Goal: Information Seeking & Learning: Learn about a topic

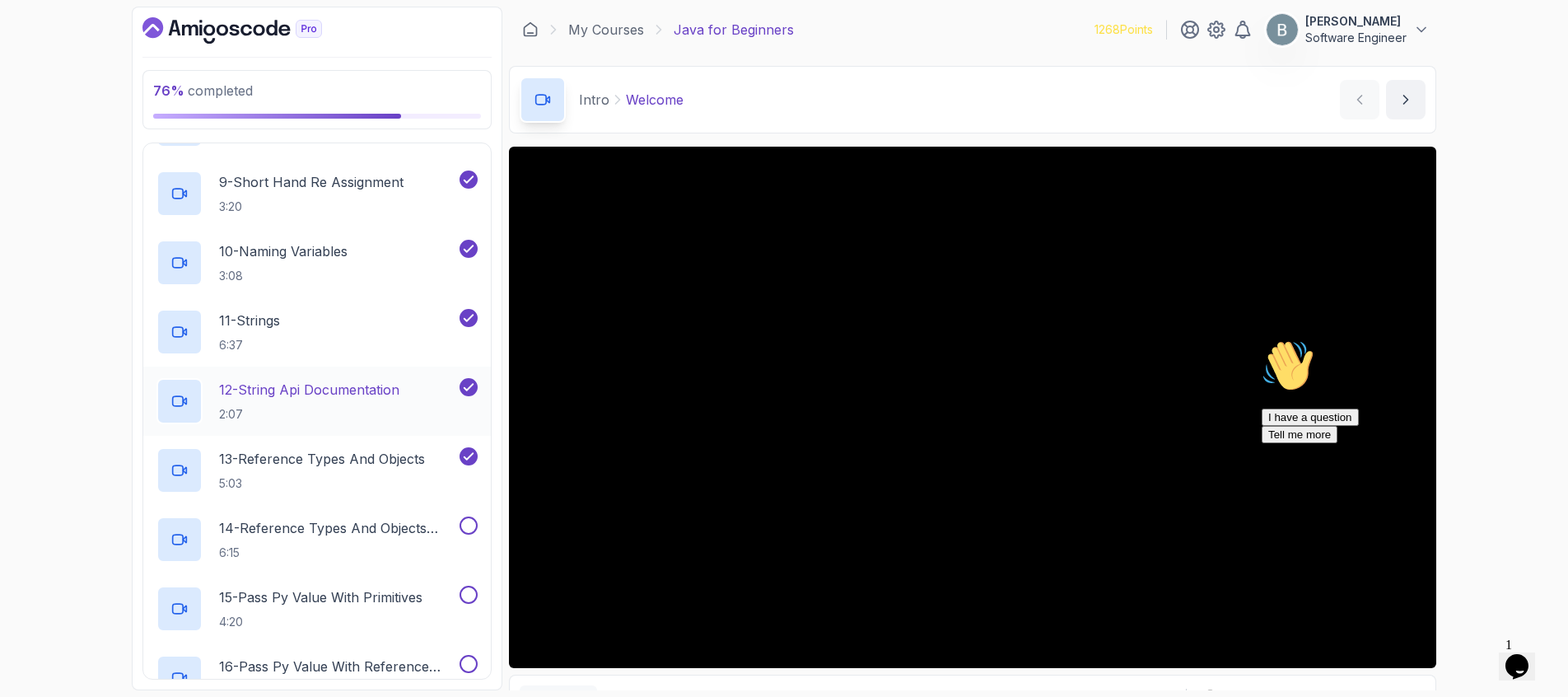
scroll to position [788, 0]
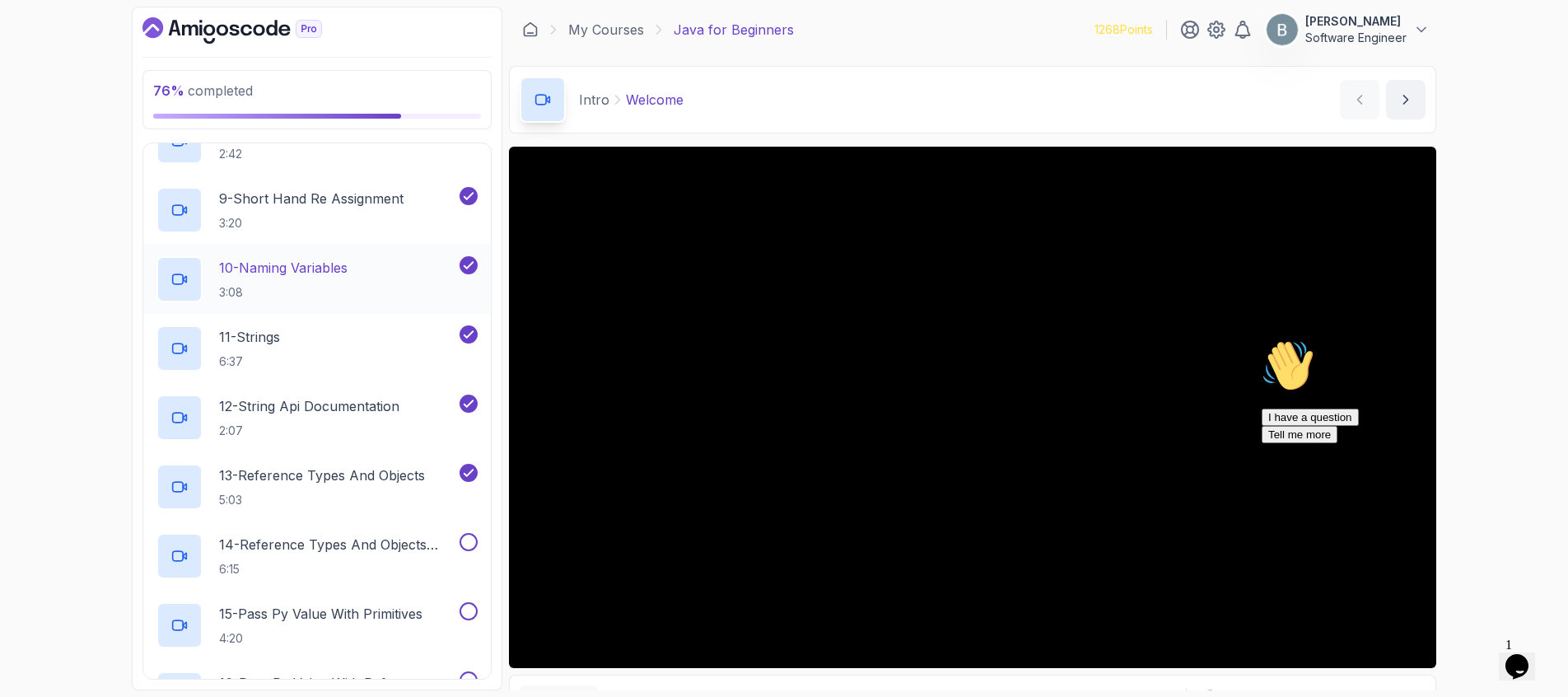
click at [301, 269] on p "10 - Naming Variables" at bounding box center [282, 267] width 128 height 20
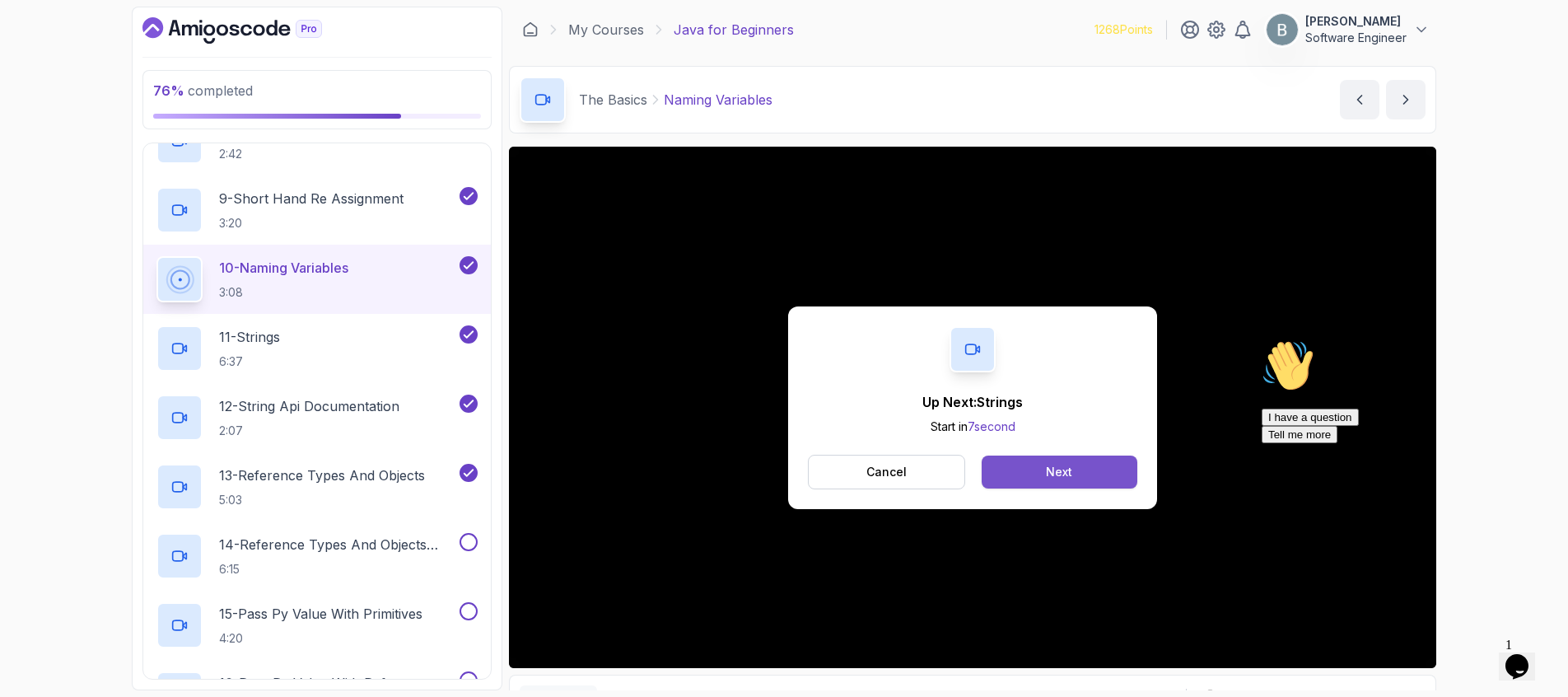
click at [1063, 480] on button "Next" at bounding box center [1059, 471] width 156 height 33
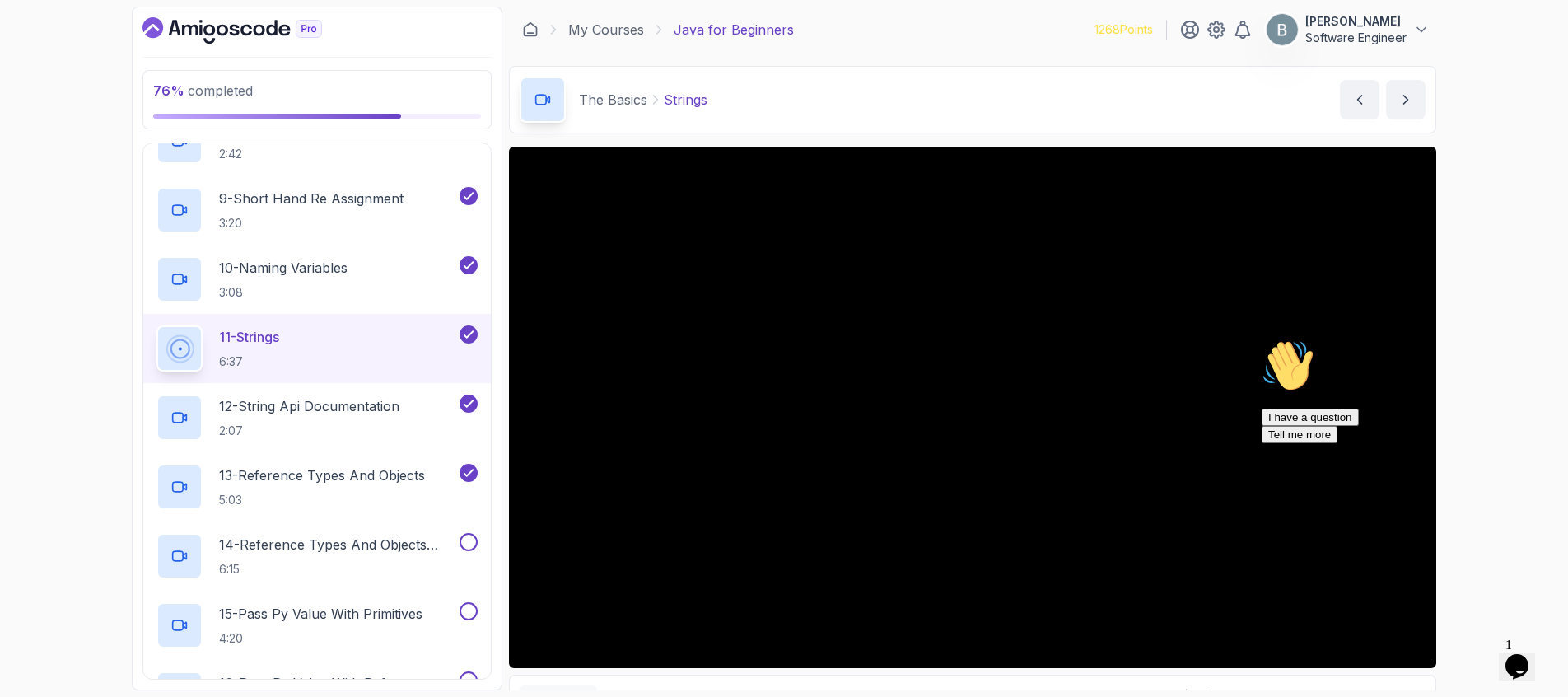
click at [1355, 443] on div "I have a question Tell me more" at bounding box center [1410, 426] width 296 height 35
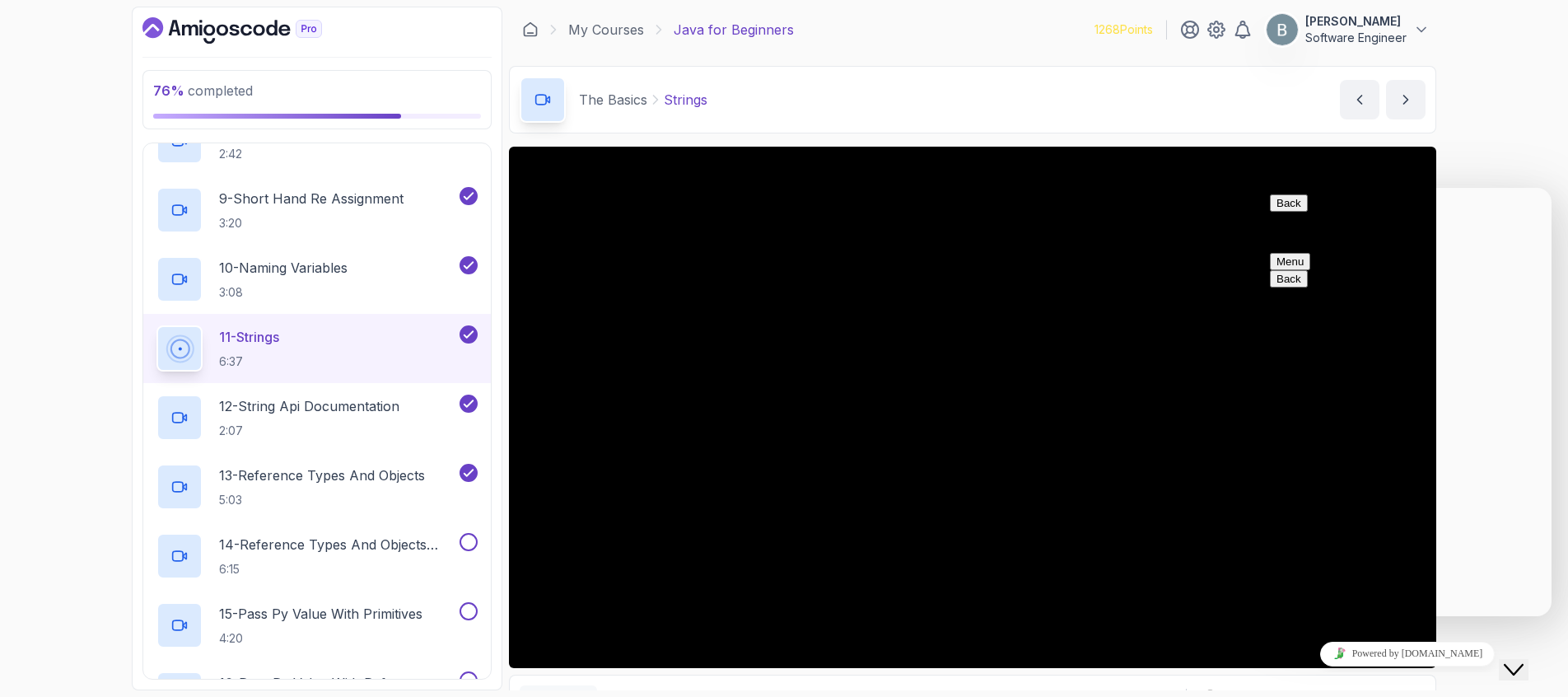
click at [1311, 253] on button "Menu" at bounding box center [1290, 261] width 41 height 17
click at [1294, 210] on button "Back" at bounding box center [1289, 203] width 38 height 17
click at [1523, 662] on div "Close Chat This icon closes the chat window." at bounding box center [1514, 670] width 20 height 20
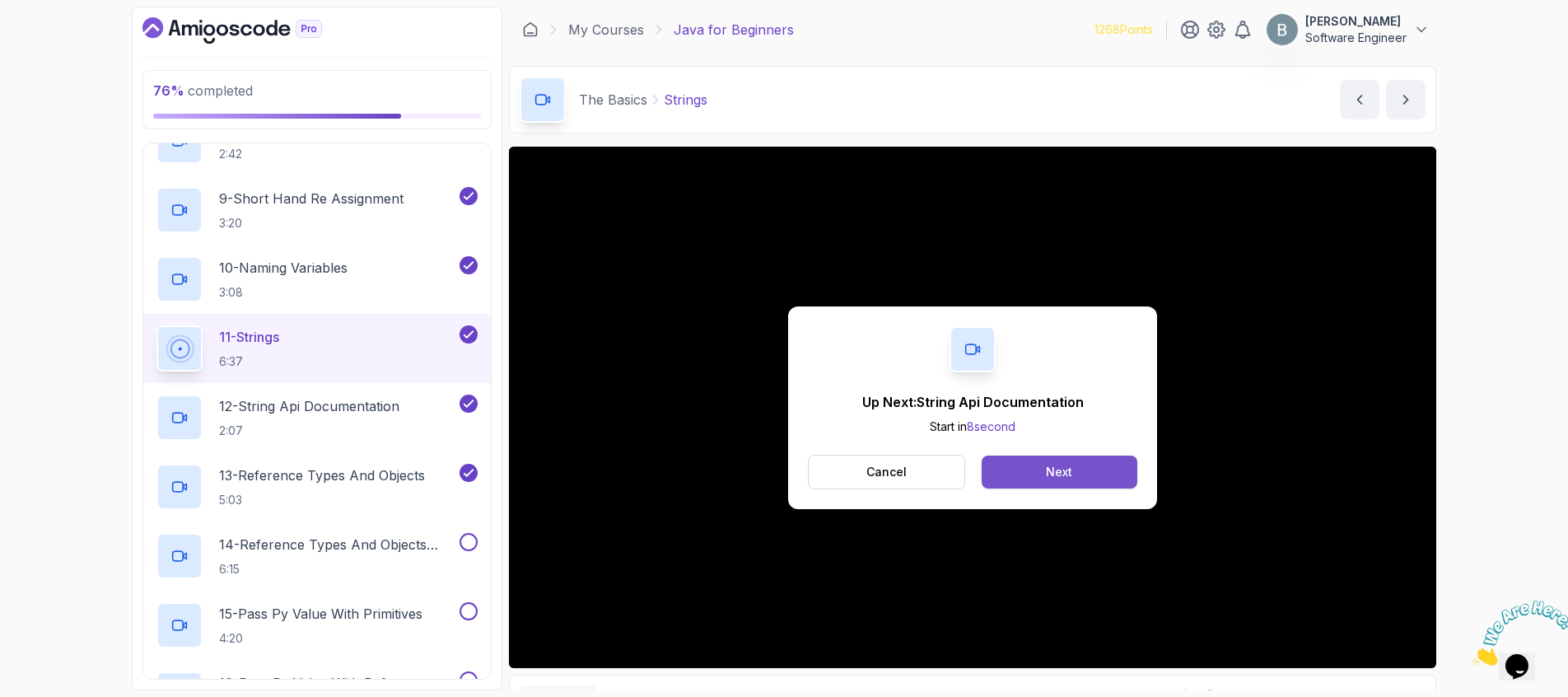
click at [1032, 469] on button "Next" at bounding box center [1059, 471] width 156 height 33
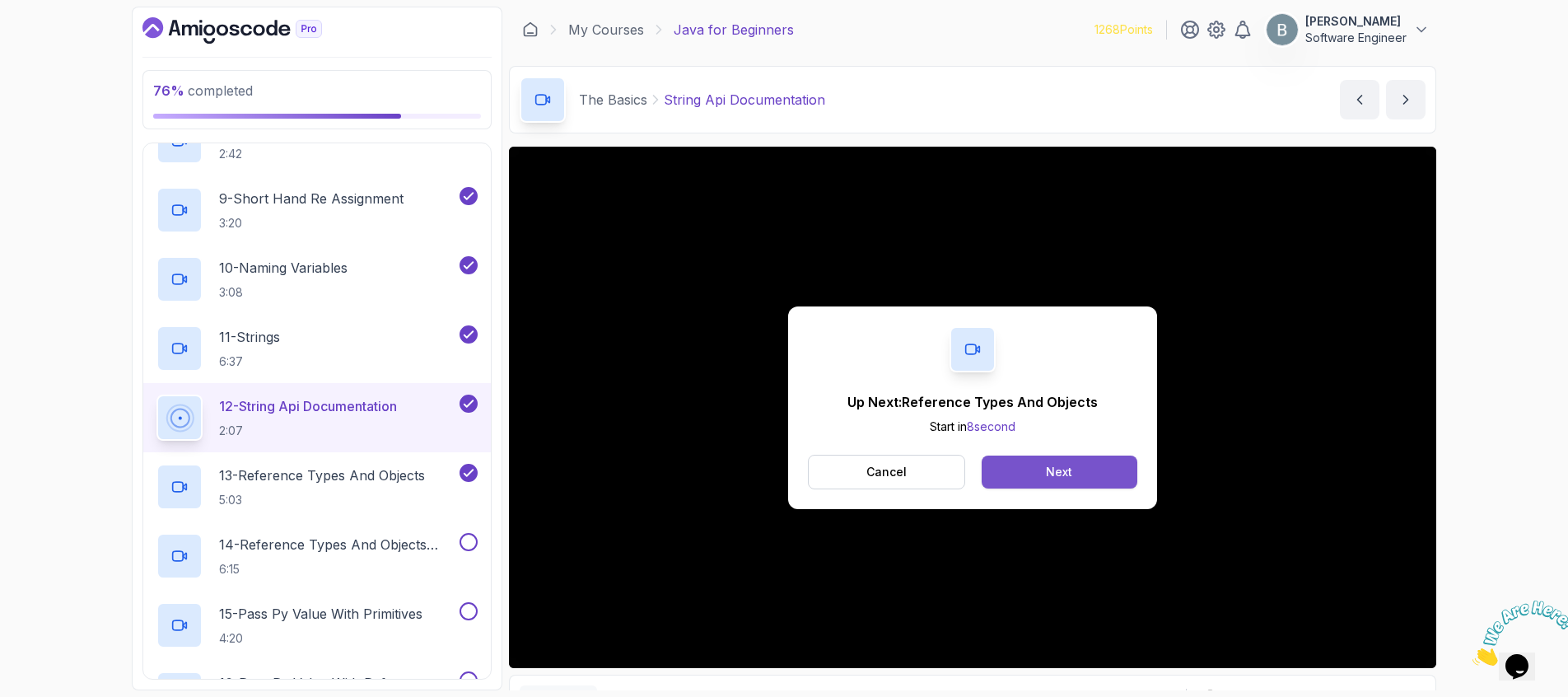
click at [1078, 474] on button "Next" at bounding box center [1059, 471] width 156 height 33
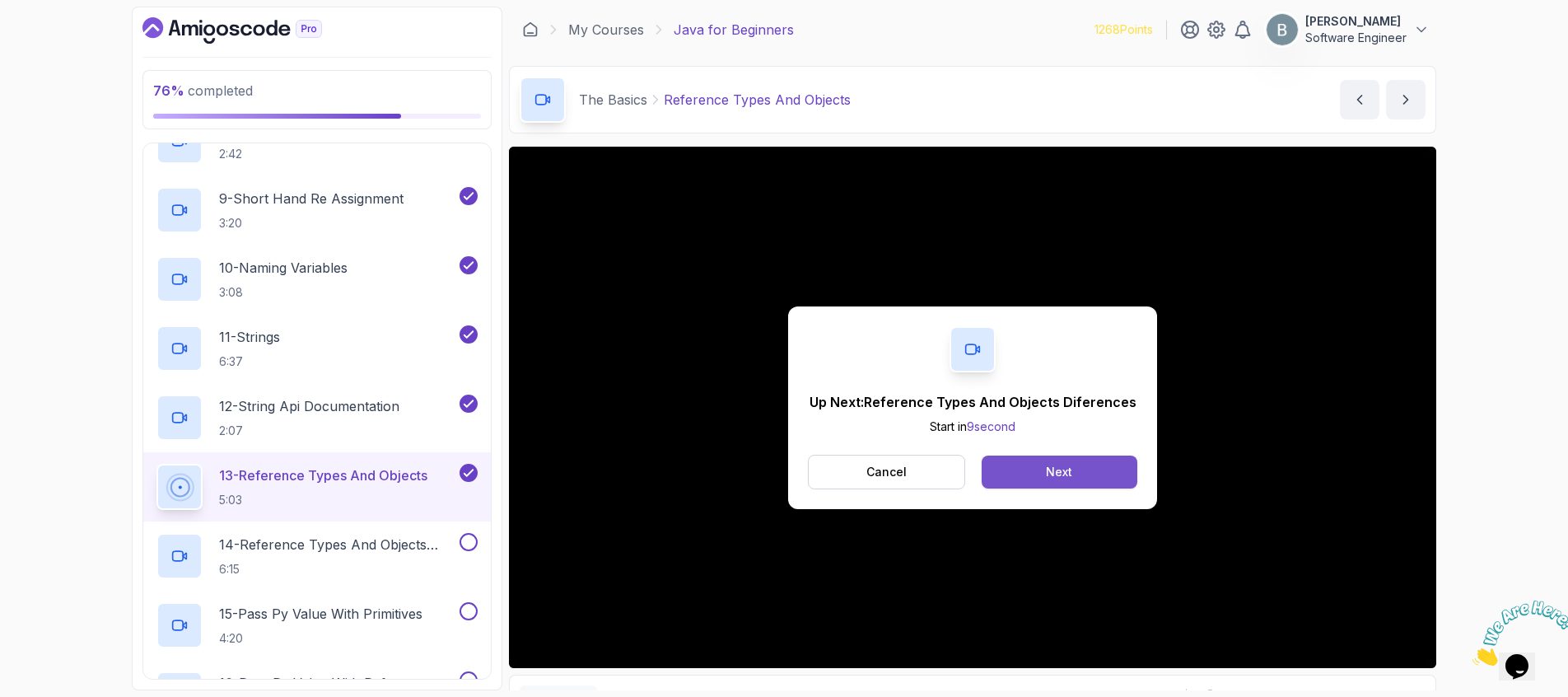
click at [1051, 468] on div "Next" at bounding box center [1059, 472] width 27 height 17
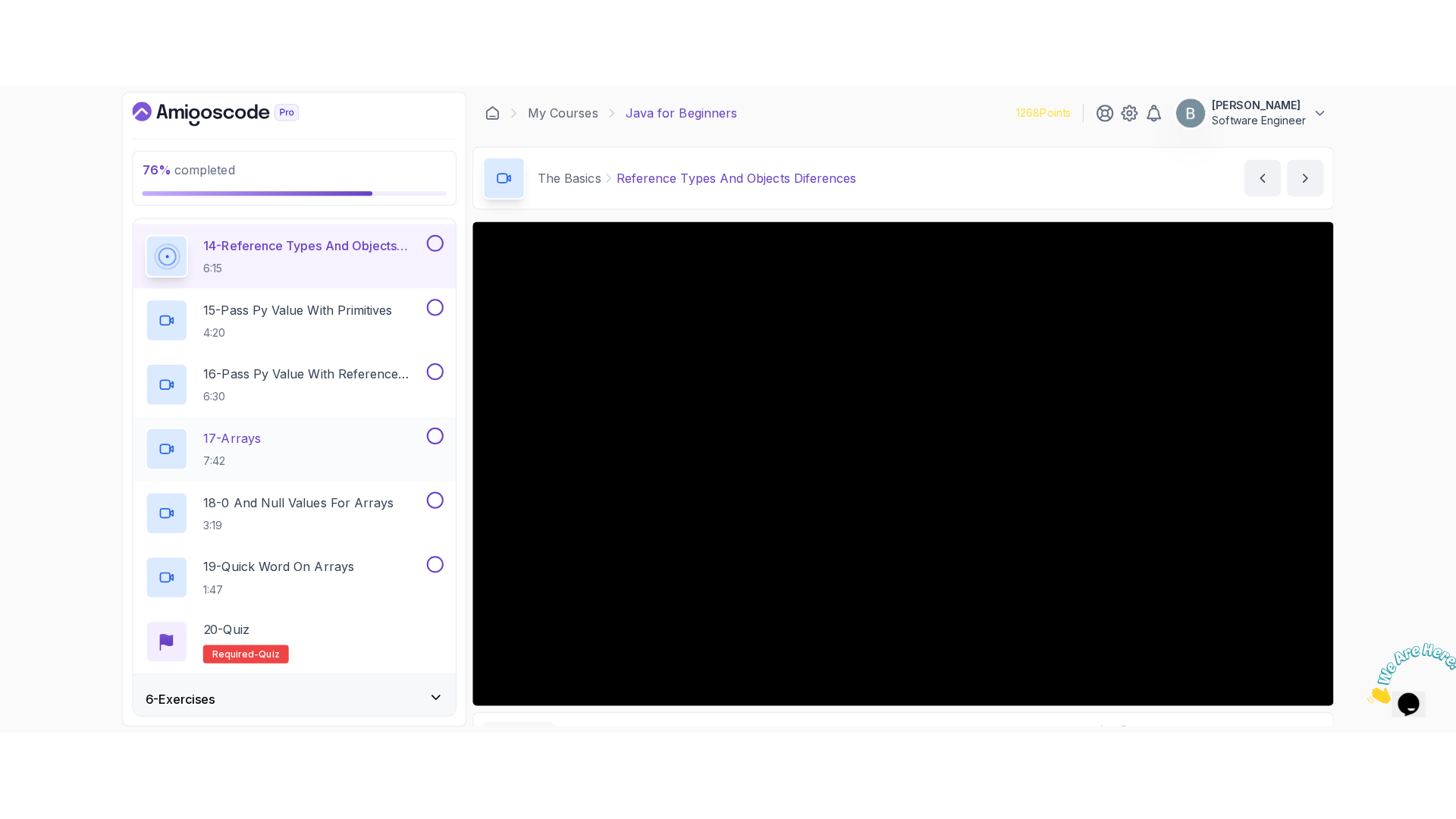
scroll to position [1077, 0]
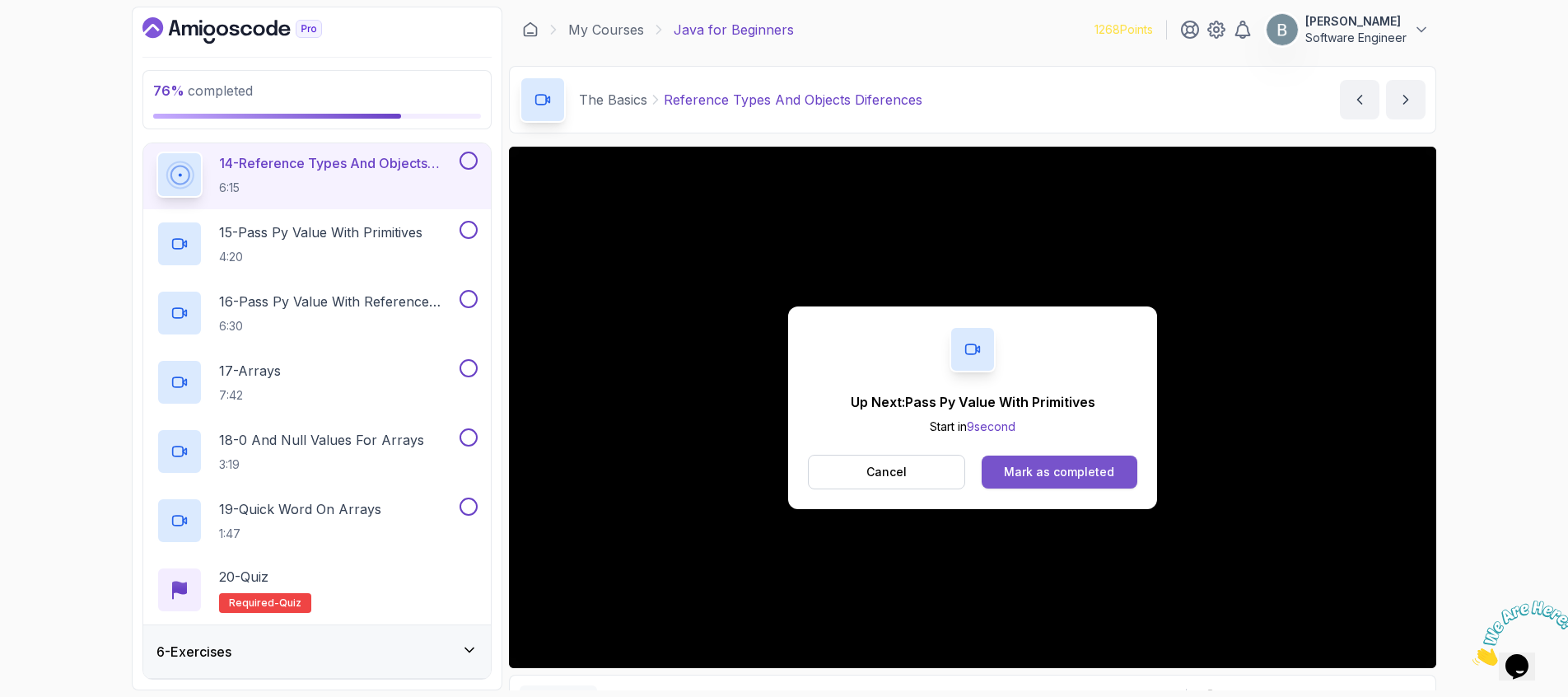
click at [1069, 476] on div "Mark as completed" at bounding box center [1058, 472] width 110 height 17
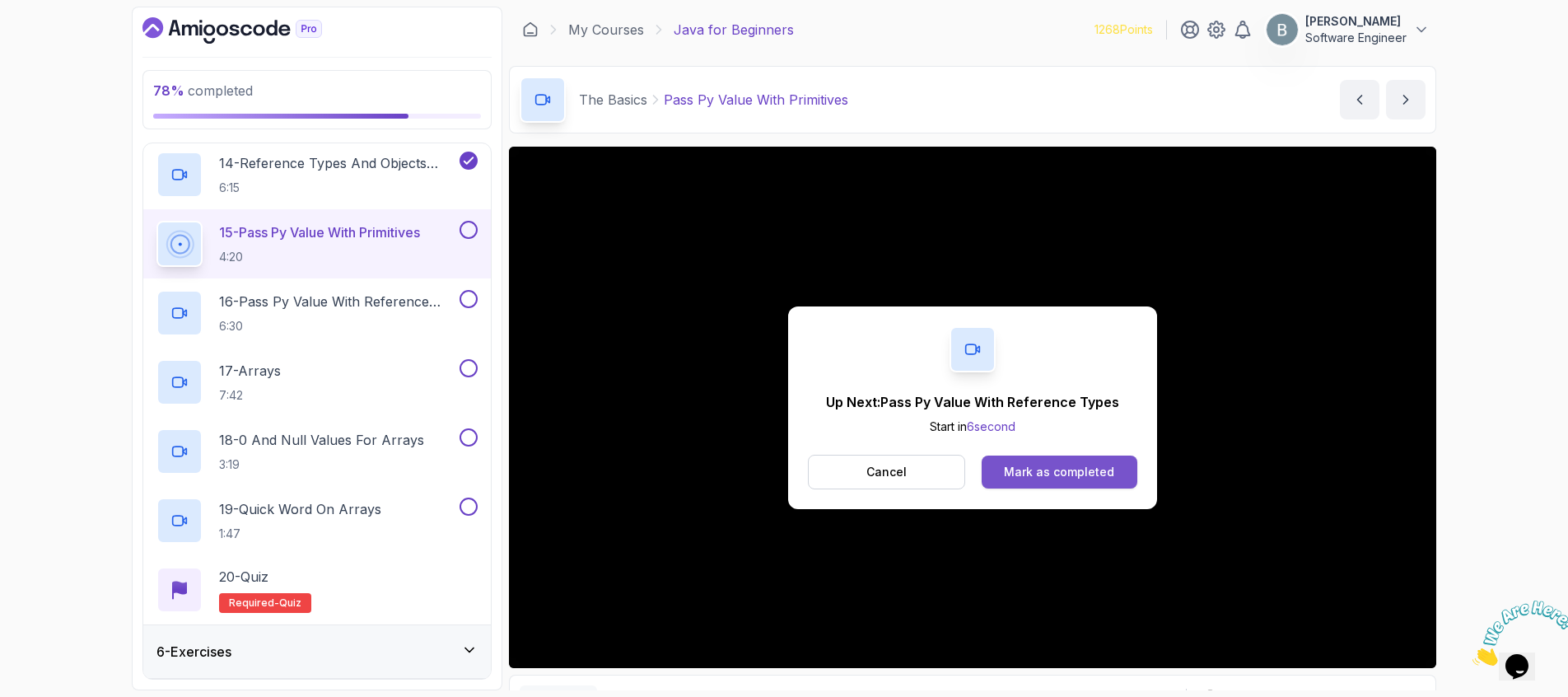
click at [1027, 469] on div "Mark as completed" at bounding box center [1058, 472] width 110 height 17
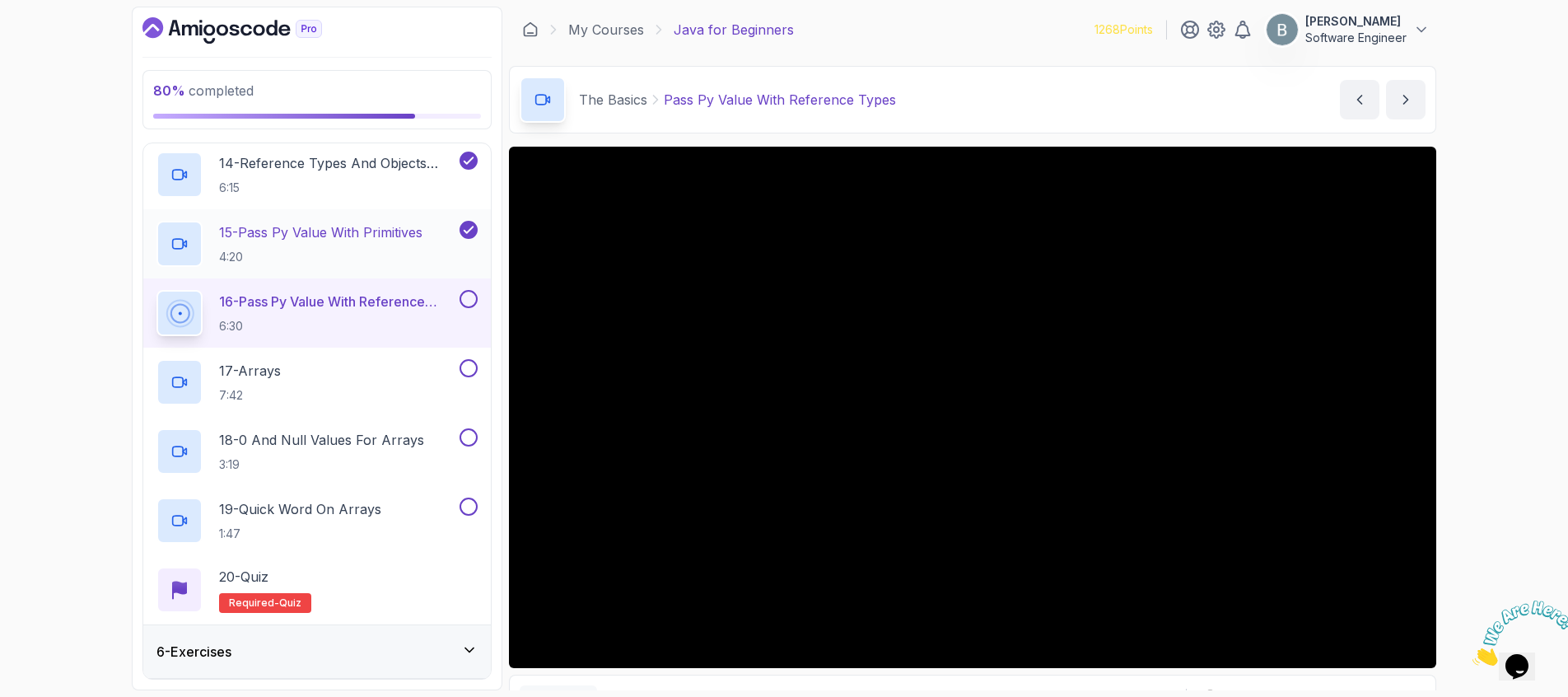
click at [311, 237] on p "15 - Pass Py Value With Primitives" at bounding box center [320, 233] width 204 height 20
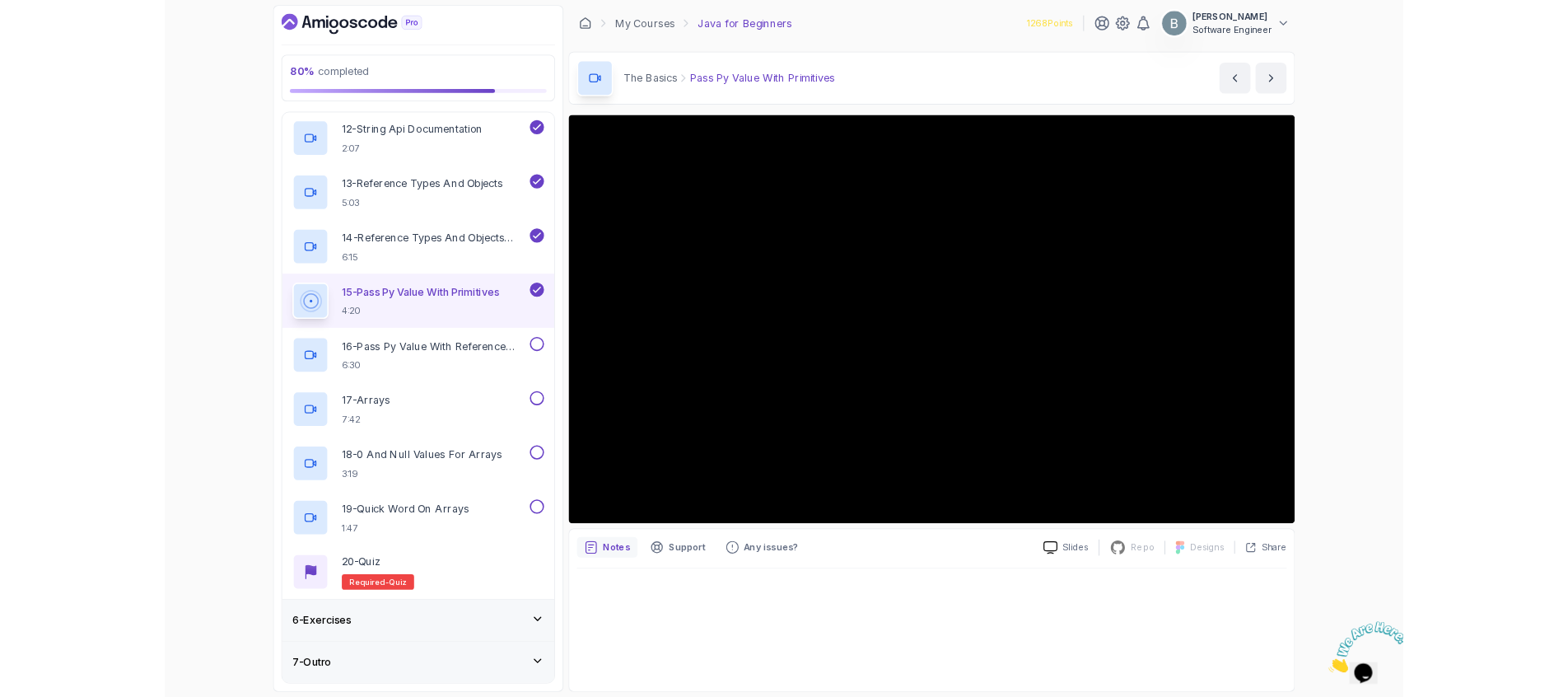
scroll to position [1170, 0]
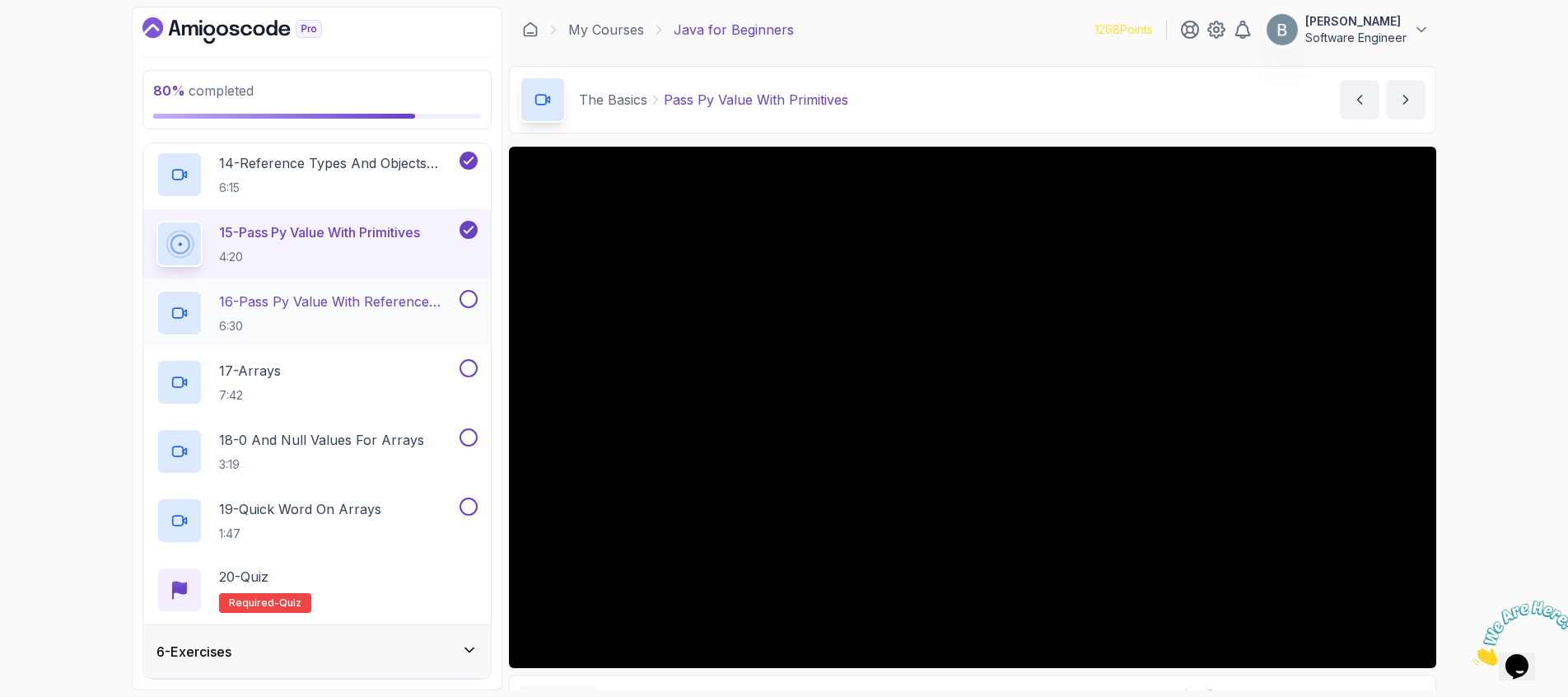
click at [362, 303] on p "16 - Pass Py Value With Reference Types" at bounding box center [337, 301] width 237 height 20
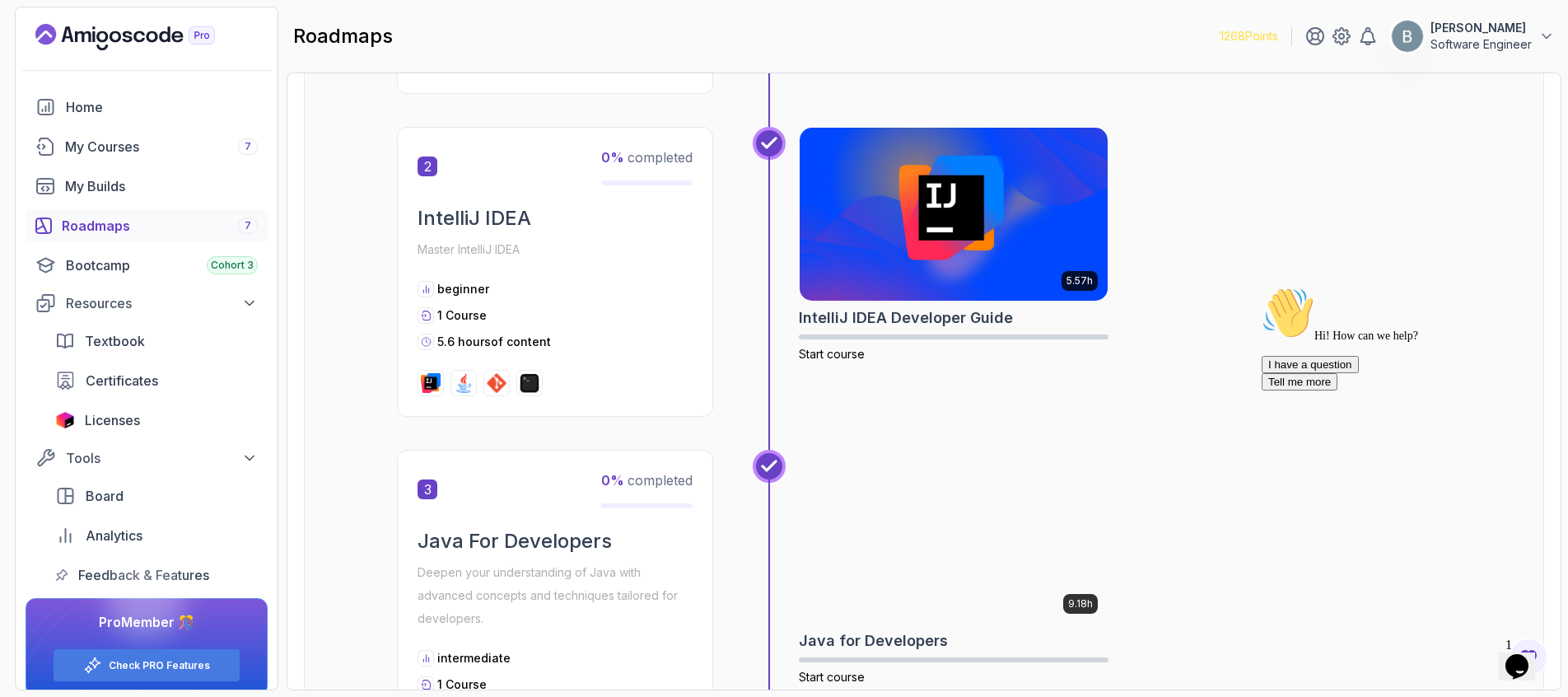
scroll to position [630, 0]
